Goal: Information Seeking & Learning: Learn about a topic

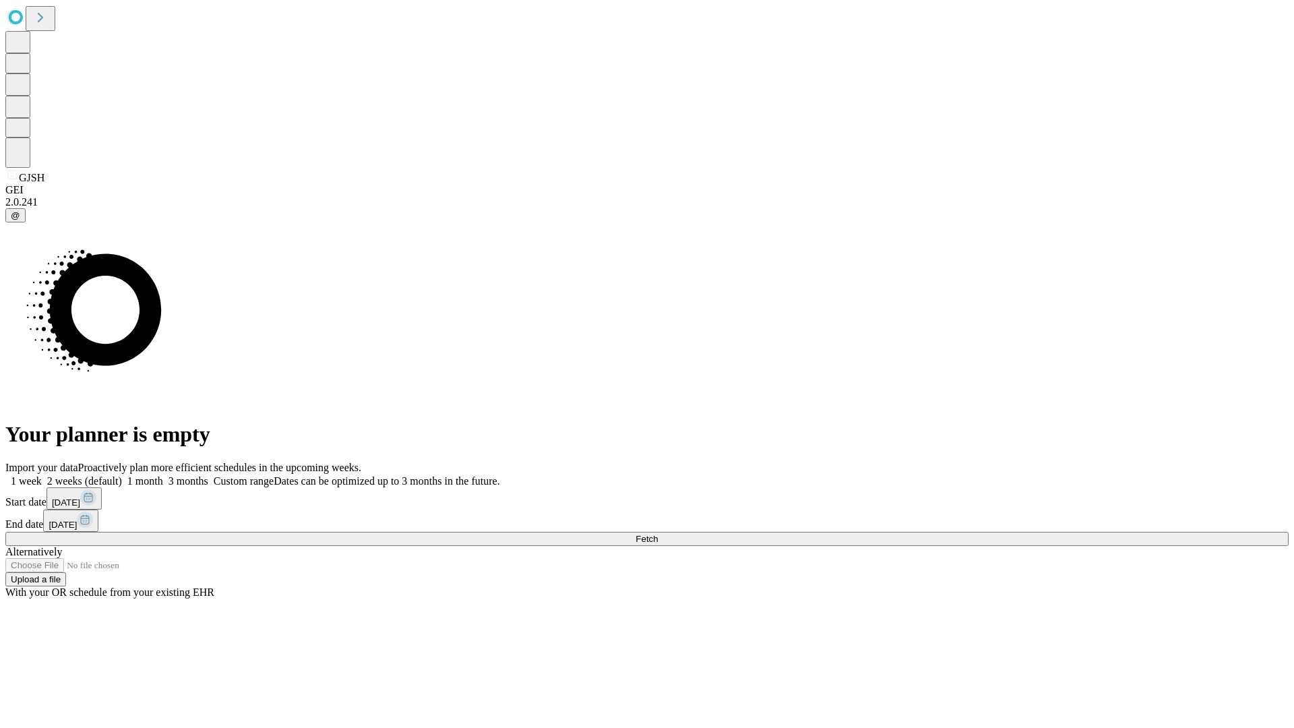
click at [658, 534] on span "Fetch" at bounding box center [647, 539] width 22 height 10
